Goal: Task Accomplishment & Management: Use online tool/utility

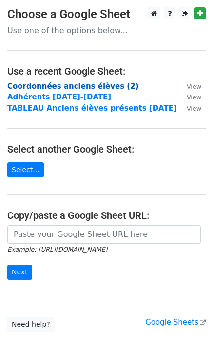
click at [34, 87] on strong "Coordonnées anciens élèves (2)" at bounding box center [73, 86] width 132 height 9
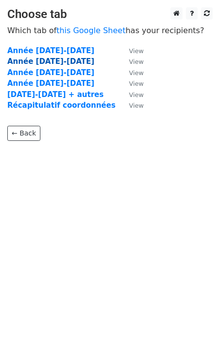
click at [44, 59] on strong "Année [DATE]-[DATE]" at bounding box center [50, 61] width 87 height 9
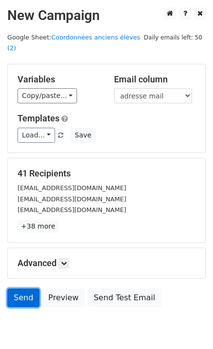
click at [22, 289] on link "Send" at bounding box center [23, 298] width 32 height 19
